Goal: Navigation & Orientation: Understand site structure

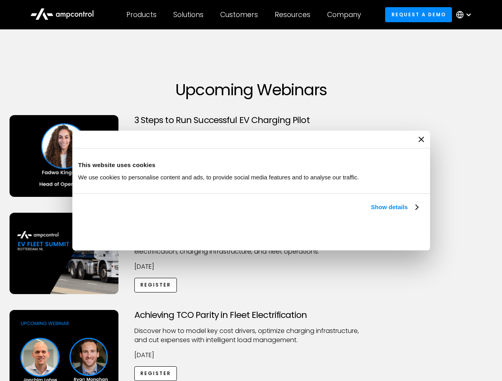
click at [371, 212] on link "Show details" at bounding box center [394, 208] width 47 height 10
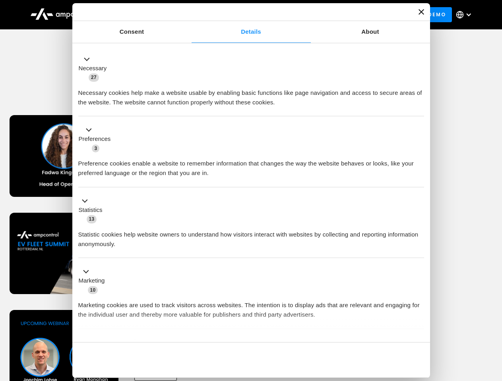
click at [419, 107] on div "Necessary cookies help make a website usable by enabling basic functions like p…" at bounding box center [251, 94] width 346 height 25
click at [493, 320] on div "Achieving TCO Parity in Fleet Electrification Discover how to model key cost dr…" at bounding box center [251, 372] width 499 height 125
click at [244, 15] on div "Customers" at bounding box center [239, 14] width 38 height 9
click at [141, 15] on div "Products" at bounding box center [141, 14] width 30 height 9
click at [189, 15] on div "Solutions" at bounding box center [188, 14] width 30 height 9
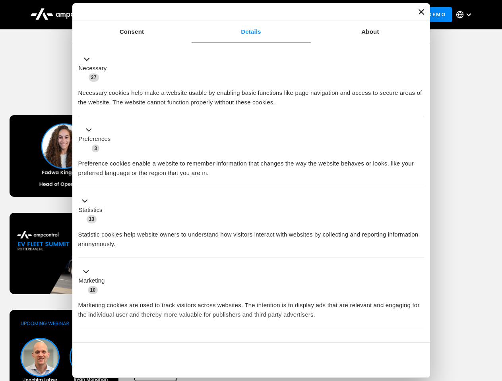
click at [240, 15] on div "Customers" at bounding box center [239, 14] width 38 height 9
click at [294, 15] on div "Resources" at bounding box center [292, 14] width 36 height 9
click at [346, 15] on div "Company" at bounding box center [344, 14] width 34 height 9
click at [466, 15] on div at bounding box center [468, 15] width 6 height 6
